Goal: Task Accomplishment & Management: Use online tool/utility

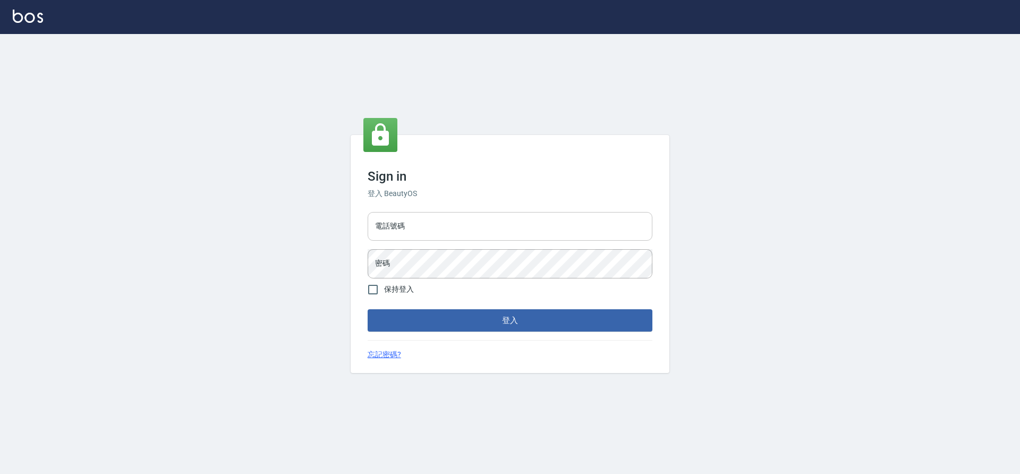
click at [442, 234] on input "電話號碼" at bounding box center [510, 226] width 285 height 29
type input "7805667"
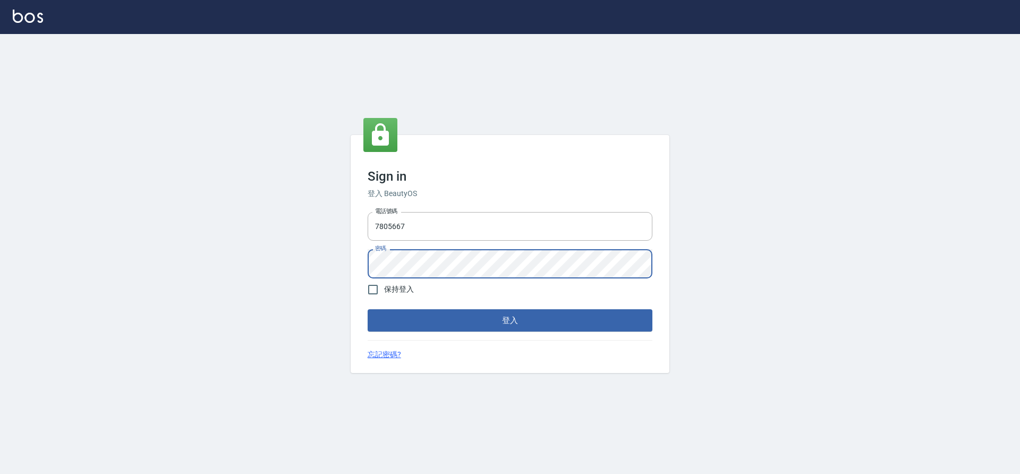
click at [368, 309] on button "登入" at bounding box center [510, 320] width 285 height 22
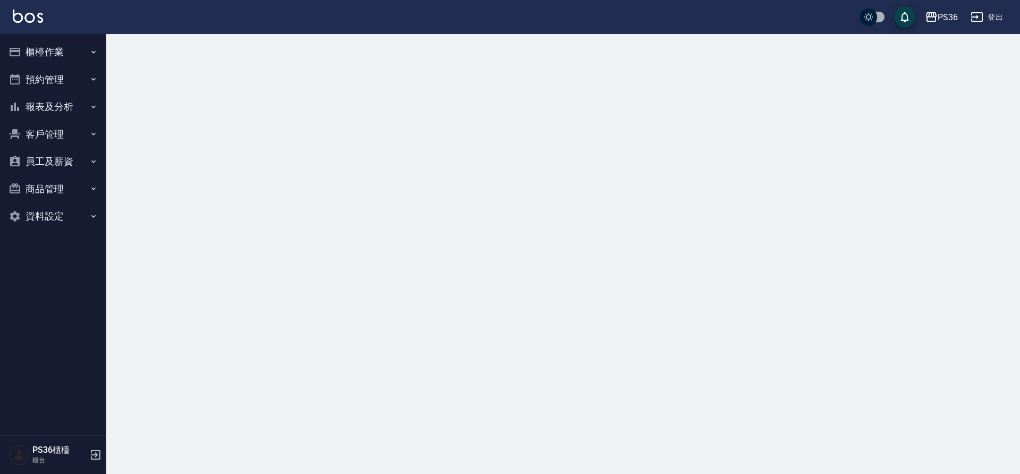
click at [45, 54] on button "櫃檯作業" at bounding box center [53, 52] width 98 height 28
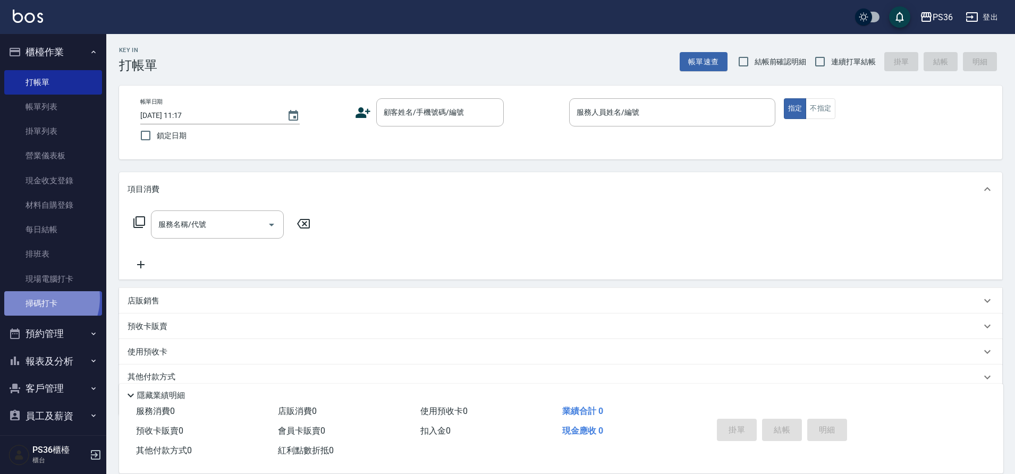
click at [33, 298] on link "掃碼打卡" at bounding box center [53, 303] width 98 height 24
